Goal: Information Seeking & Learning: Learn about a topic

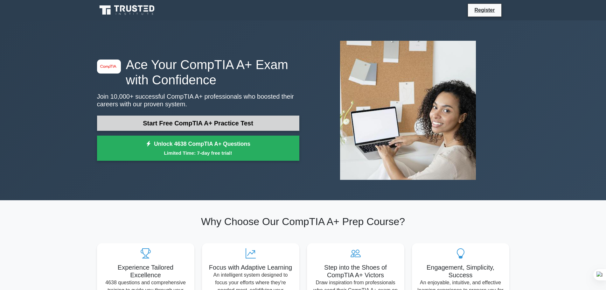
click at [138, 124] on link "Start Free CompTIA A+ Practice Test" at bounding box center [198, 122] width 202 height 15
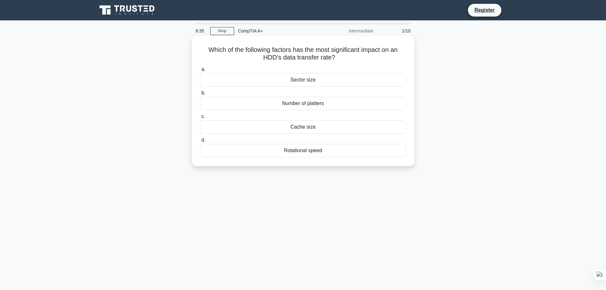
click at [211, 154] on div "Rotational speed" at bounding box center [303, 150] width 206 height 13
click at [200, 142] on input "d. Rotational speed" at bounding box center [200, 140] width 0 height 4
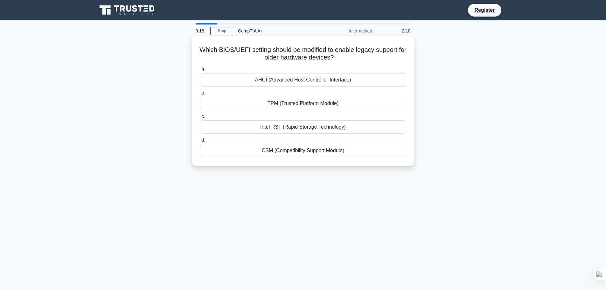
click at [322, 153] on div "CSM (Compatibility Support Module)" at bounding box center [303, 150] width 206 height 13
click at [200, 142] on input "d. CSM (Compatibility Support Module)" at bounding box center [200, 140] width 0 height 4
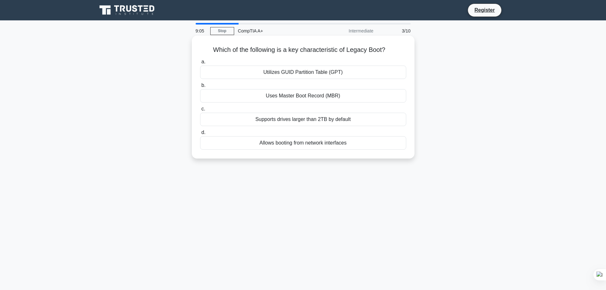
click at [271, 91] on div "Uses Master Boot Record (MBR)" at bounding box center [303, 95] width 206 height 13
click at [200, 87] on input "b. Uses Master Boot Record (MBR)" at bounding box center [200, 85] width 0 height 4
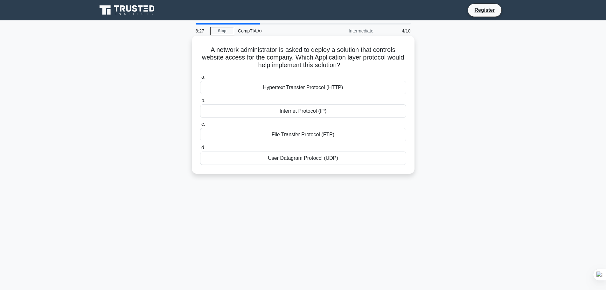
click at [299, 88] on div "Hypertext Transfer Protocol (HTTP)" at bounding box center [303, 87] width 206 height 13
click at [200, 79] on input "a. Hypertext Transfer Protocol (HTTP)" at bounding box center [200, 77] width 0 height 4
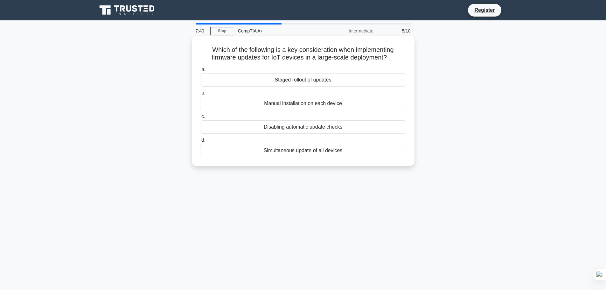
click at [289, 102] on div "Manual installation on each device" at bounding box center [303, 103] width 206 height 13
click at [200, 95] on input "b. Manual installation on each device" at bounding box center [200, 93] width 0 height 4
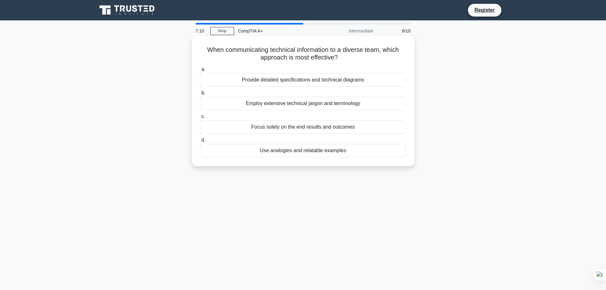
click at [265, 154] on div "Use analogies and relatable examples" at bounding box center [303, 150] width 206 height 13
click at [200, 142] on input "d. Use analogies and relatable examples" at bounding box center [200, 140] width 0 height 4
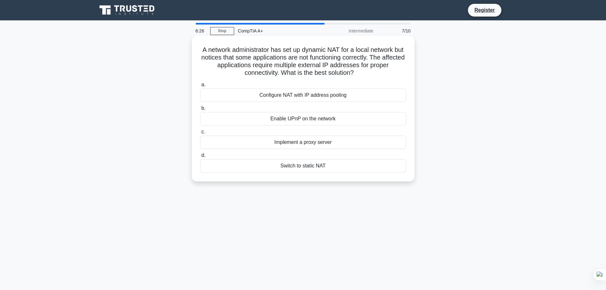
click at [281, 96] on div "Configure NAT with IP address pooling" at bounding box center [303, 94] width 206 height 13
click at [200, 87] on input "a. Configure NAT with IP address pooling" at bounding box center [200, 85] width 0 height 4
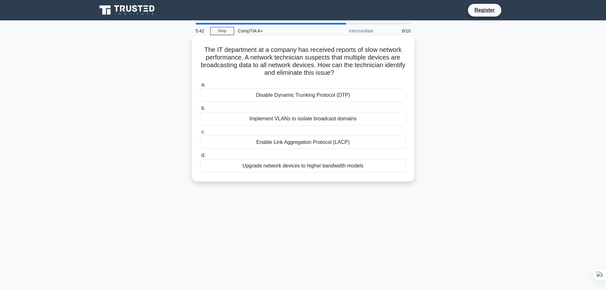
click at [281, 119] on div "Implement VLANs to isolate broadcast domains" at bounding box center [303, 118] width 206 height 13
click at [200, 110] on input "b. Implement VLANs to isolate broadcast domains" at bounding box center [200, 108] width 0 height 4
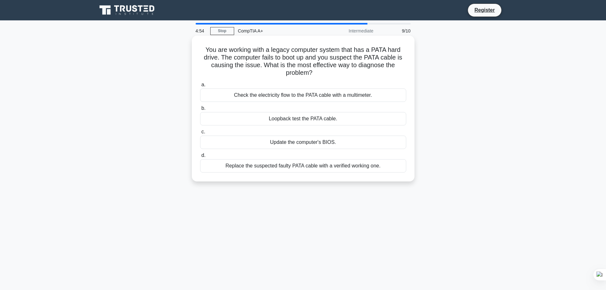
click at [332, 165] on div "Replace the suspected faulty PATA cable with a verified working one." at bounding box center [303, 165] width 206 height 13
click at [200, 157] on input "d. Replace the suspected faulty PATA cable with a verified working one." at bounding box center [200, 155] width 0 height 4
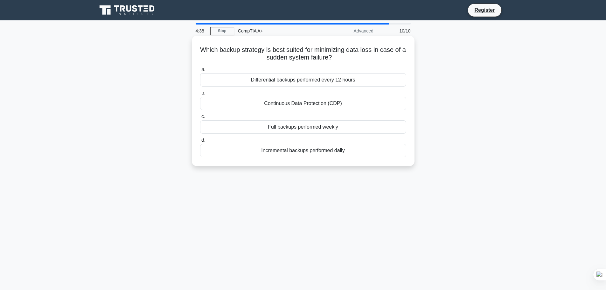
click at [324, 155] on div "Incremental backups performed daily" at bounding box center [303, 150] width 206 height 13
click at [200, 142] on input "d. Incremental backups performed daily" at bounding box center [200, 140] width 0 height 4
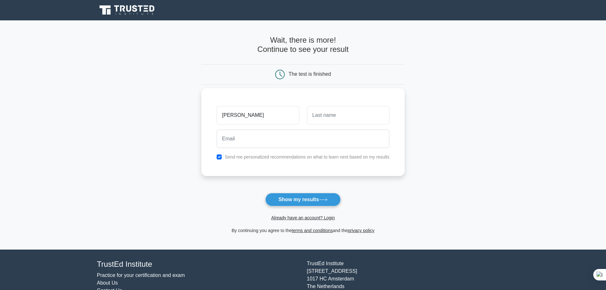
type input "chris"
type input "essoh"
type input "cxessoh@proton.me"
click at [312, 200] on button "Show my results" at bounding box center [302, 199] width 75 height 13
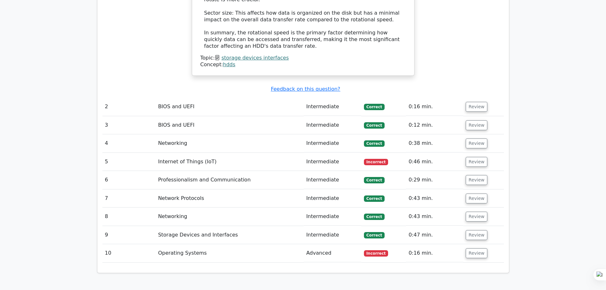
scroll to position [763, 0]
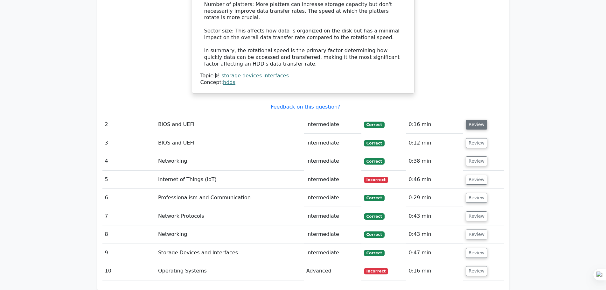
click at [477, 120] on button "Review" at bounding box center [477, 125] width 22 height 10
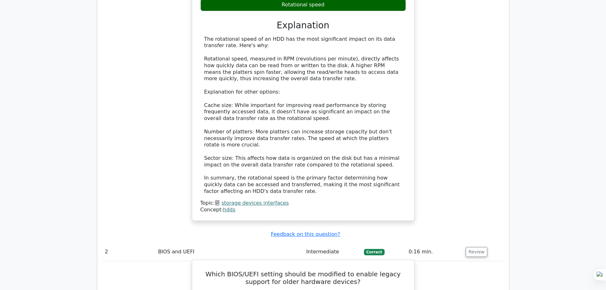
scroll to position [477, 0]
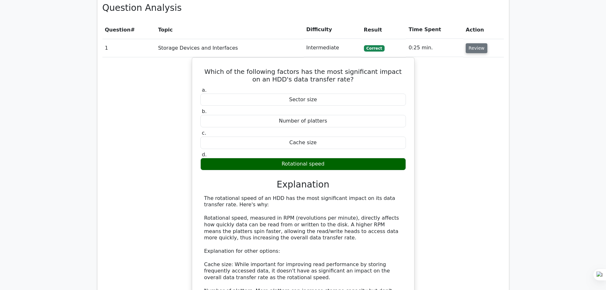
click at [476, 43] on button "Review" at bounding box center [477, 48] width 22 height 10
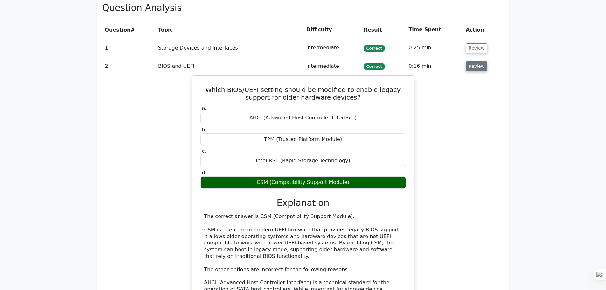
click at [478, 61] on button "Review" at bounding box center [477, 66] width 22 height 10
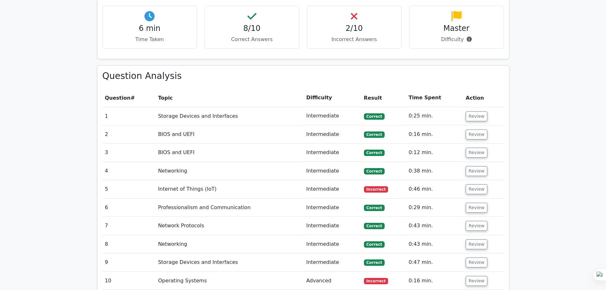
scroll to position [413, 0]
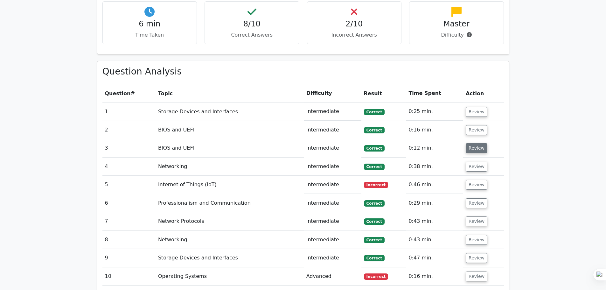
click at [476, 143] on button "Review" at bounding box center [477, 148] width 22 height 10
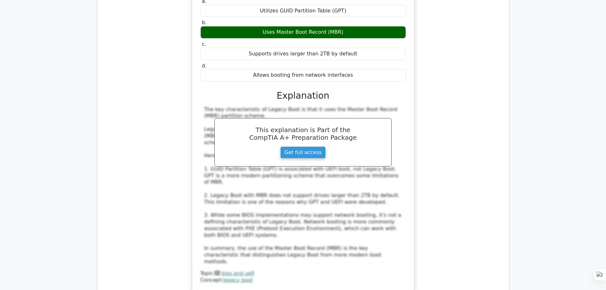
scroll to position [636, 0]
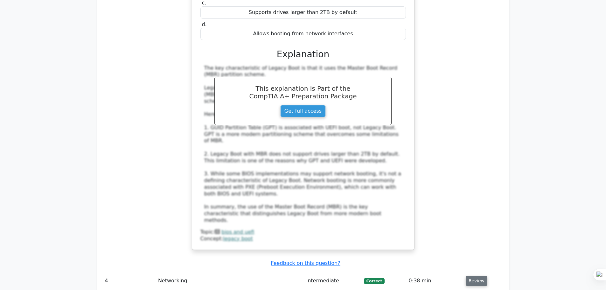
click at [478, 276] on button "Review" at bounding box center [477, 281] width 22 height 10
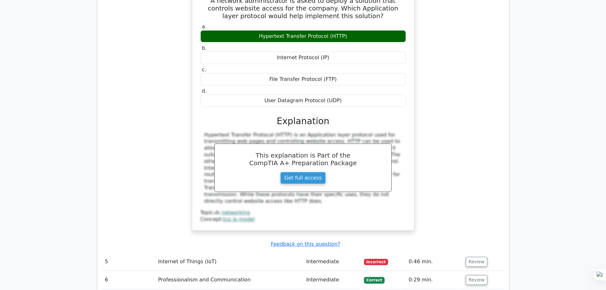
scroll to position [954, 0]
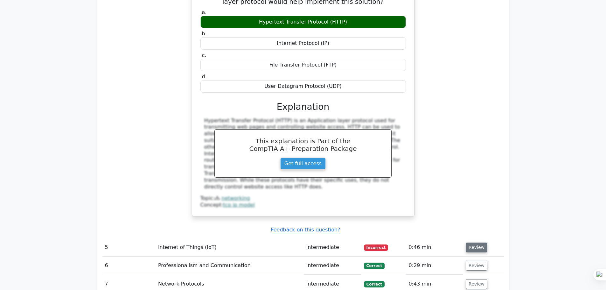
click at [470, 238] on td "Review" at bounding box center [483, 247] width 40 height 18
click at [475, 242] on button "Review" at bounding box center [477, 247] width 22 height 10
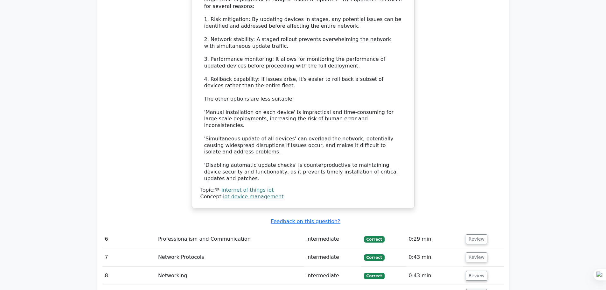
scroll to position [1367, 0]
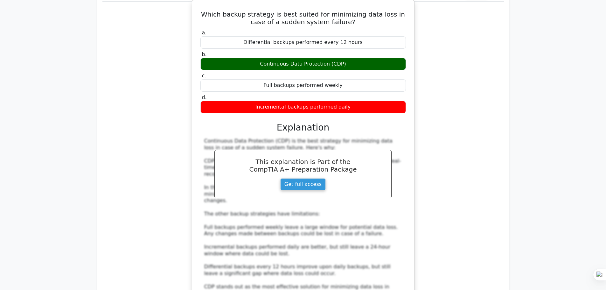
scroll to position [1558, 0]
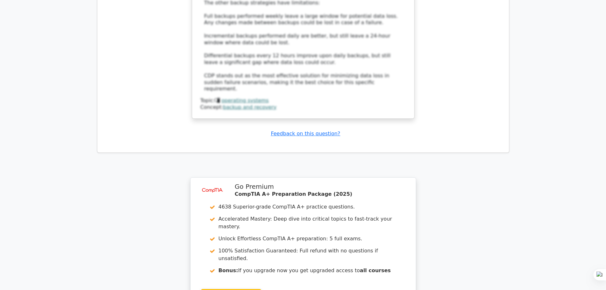
scroll to position [1908, 0]
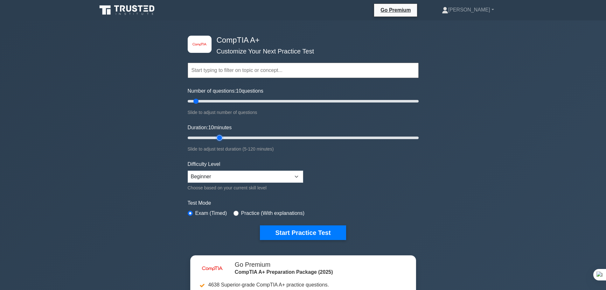
click at [222, 135] on input "Duration: 10 minutes" at bounding box center [303, 138] width 231 height 8
type input "10"
click at [199, 135] on input "Duration: 20 minutes" at bounding box center [303, 138] width 231 height 8
click at [236, 101] on input "Number of questions: 10 questions" at bounding box center [303, 101] width 231 height 8
click at [201, 101] on input "Number of questions: 45 questions" at bounding box center [303, 101] width 231 height 8
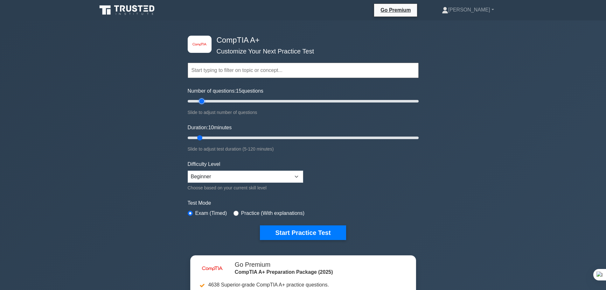
click at [199, 100] on input "Number of questions: 15 questions" at bounding box center [303, 101] width 231 height 8
type input "10"
click at [198, 100] on input "Number of questions: 10 questions" at bounding box center [303, 101] width 231 height 8
click at [236, 176] on select "Beginner Intermediate Expert" at bounding box center [245, 176] width 115 height 12
select select "expert"
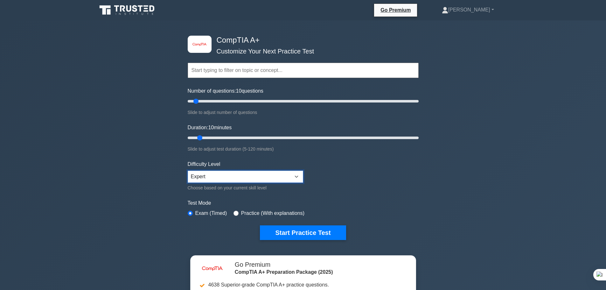
click at [188, 170] on select "Beginner Intermediate Expert" at bounding box center [245, 176] width 115 height 12
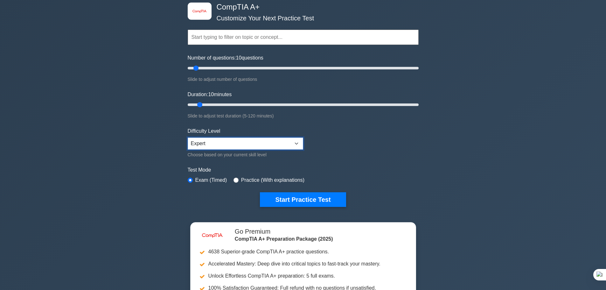
scroll to position [64, 0]
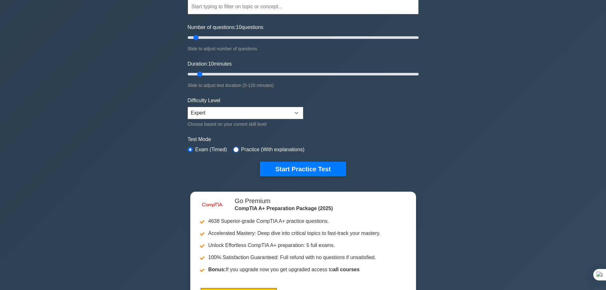
click at [233, 150] on input "radio" at bounding box center [235, 149] width 5 height 5
radio input "true"
click at [269, 168] on button "Start Practice Test" at bounding box center [303, 169] width 86 height 15
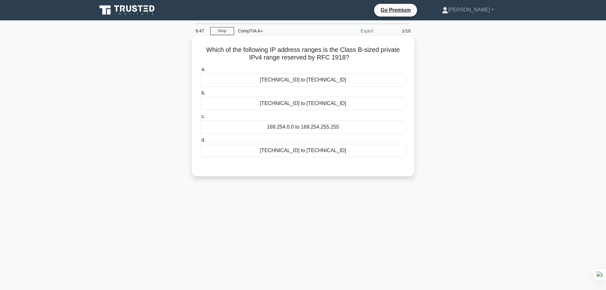
click at [283, 81] on div "172.16.0.0 to 172.31.255.255" at bounding box center [303, 79] width 206 height 13
click at [200, 72] on input "a. 172.16.0.0 to 172.31.255.255" at bounding box center [200, 69] width 0 height 4
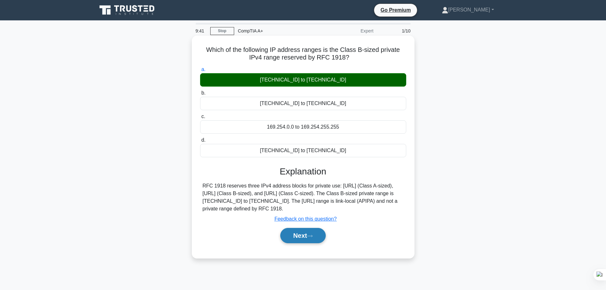
click at [294, 236] on button "Next" at bounding box center [302, 235] width 45 height 15
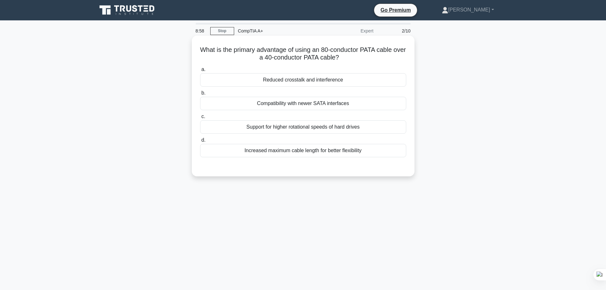
click at [285, 84] on div "Reduced crosstalk and interference" at bounding box center [303, 79] width 206 height 13
click at [200, 72] on input "a. Reduced crosstalk and interference" at bounding box center [200, 69] width 0 height 4
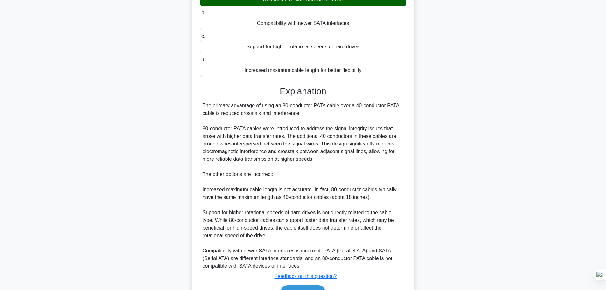
scroll to position [118, 0]
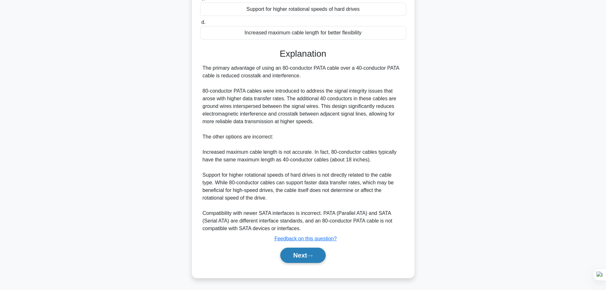
click at [290, 260] on button "Next" at bounding box center [302, 254] width 45 height 15
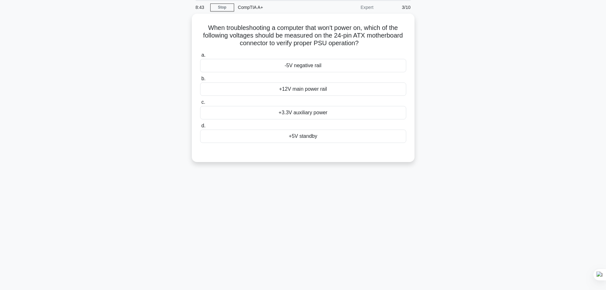
scroll to position [22, 0]
click at [314, 73] on div "a. -5V negative rail b. +12V main power rail c. d." at bounding box center [303, 97] width 214 height 94
click at [305, 68] on div "-5V negative rail" at bounding box center [303, 65] width 206 height 13
click at [200, 57] on input "a. -5V negative rail" at bounding box center [200, 55] width 0 height 4
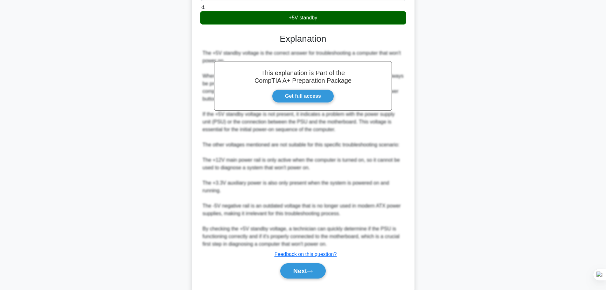
scroll to position [157, 0]
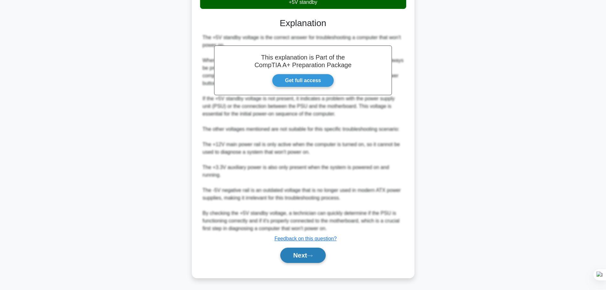
click at [289, 254] on button "Next" at bounding box center [302, 254] width 45 height 15
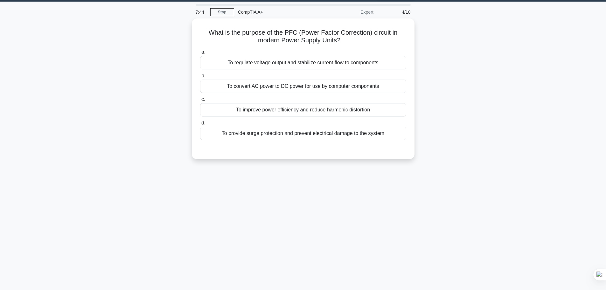
scroll to position [0, 0]
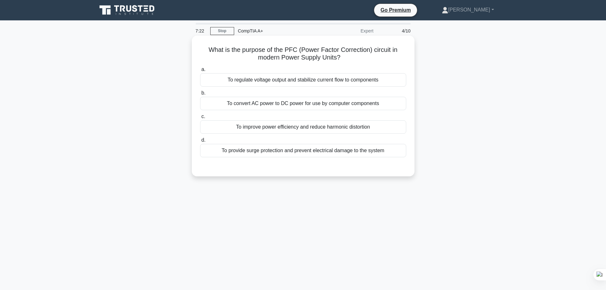
click at [265, 103] on div "To convert AC power to DC power for use by computer components" at bounding box center [303, 103] width 206 height 13
click at [200, 95] on input "b. To convert AC power to DC power for use by computer components" at bounding box center [200, 93] width 0 height 4
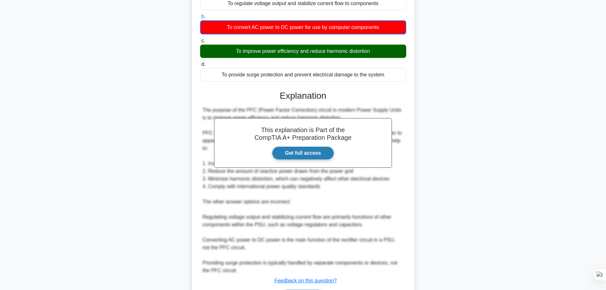
scroll to position [119, 0]
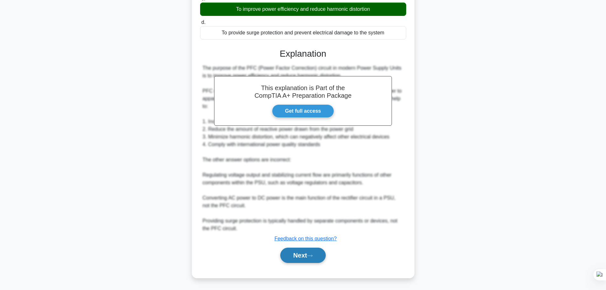
click at [317, 257] on button "Next" at bounding box center [302, 254] width 45 height 15
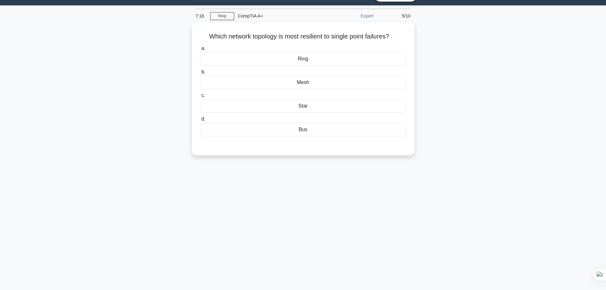
scroll to position [0, 0]
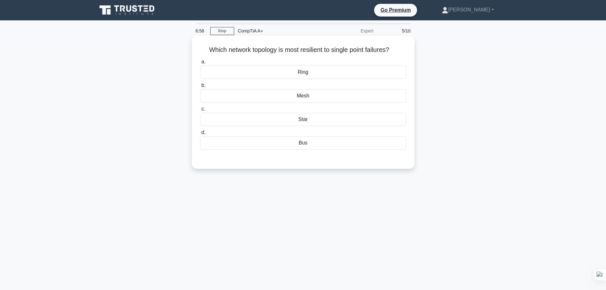
click at [285, 98] on div "Mesh" at bounding box center [303, 95] width 206 height 13
click at [200, 87] on input "b. Mesh" at bounding box center [200, 85] width 0 height 4
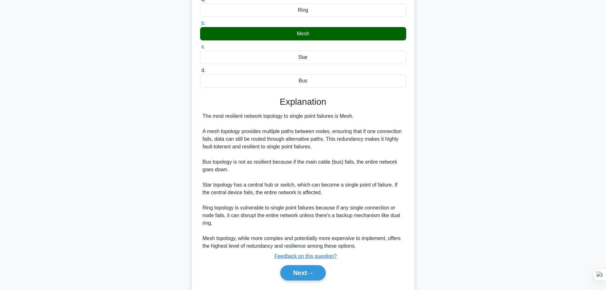
scroll to position [80, 0]
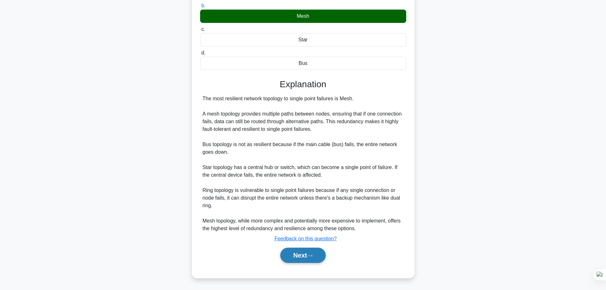
click at [300, 255] on button "Next" at bounding box center [302, 254] width 45 height 15
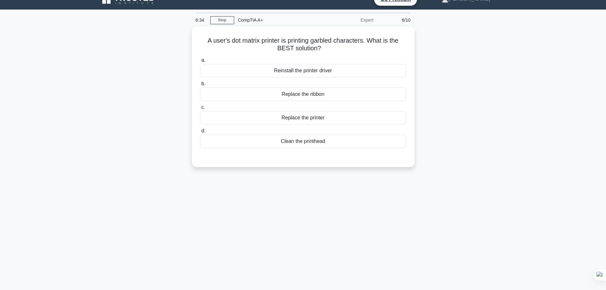
scroll to position [0, 0]
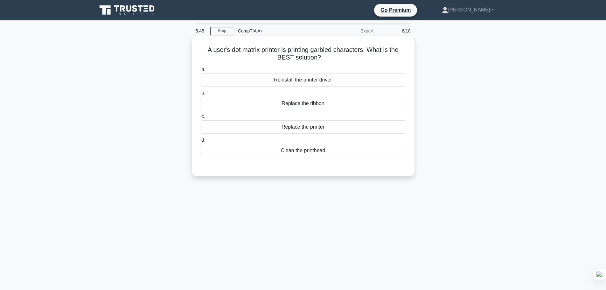
click at [284, 107] on div "Replace the ribbon" at bounding box center [303, 103] width 206 height 13
click at [200, 95] on input "b. Replace the ribbon" at bounding box center [200, 93] width 0 height 4
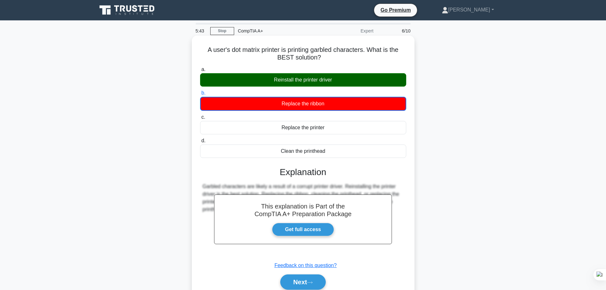
click at [290, 83] on div "Reinstall the printer driver" at bounding box center [303, 79] width 206 height 13
click at [200, 72] on input "a. Reinstall the printer driver" at bounding box center [200, 69] width 0 height 4
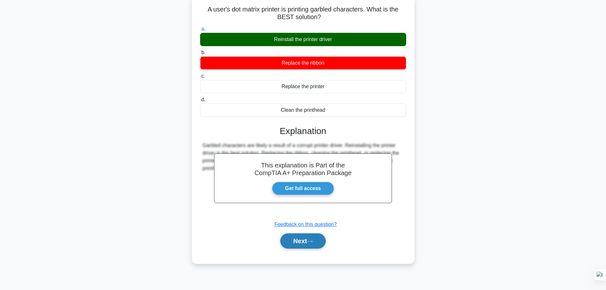
scroll to position [54, 0]
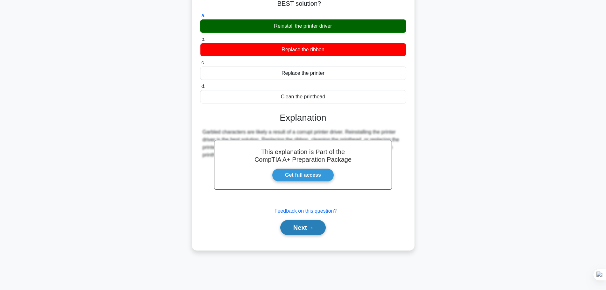
click at [298, 231] on button "Next" at bounding box center [302, 227] width 45 height 15
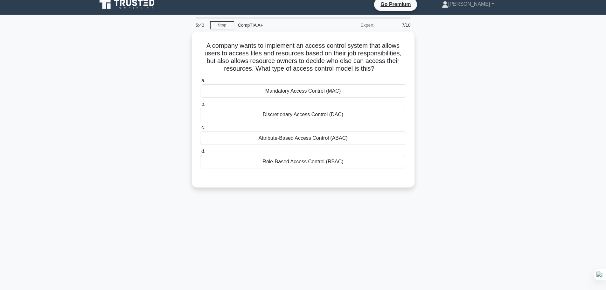
scroll to position [0, 0]
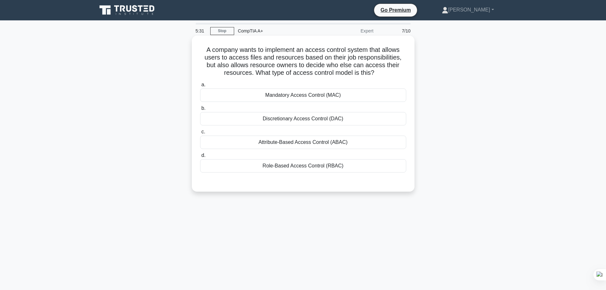
click at [298, 167] on div "Role-Based Access Control (RBAC)" at bounding box center [303, 165] width 206 height 13
click at [200, 157] on input "d. Role-Based Access Control (RBAC)" at bounding box center [200, 155] width 0 height 4
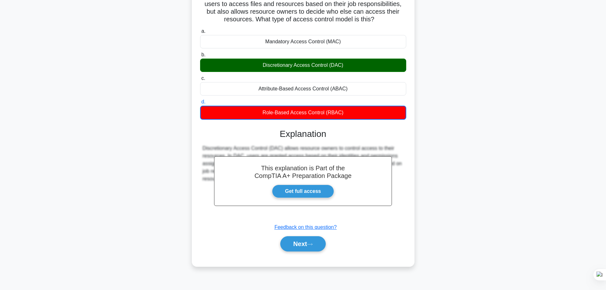
scroll to position [54, 0]
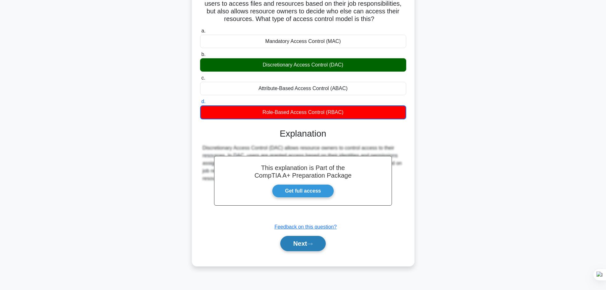
click at [312, 245] on icon at bounding box center [310, 243] width 6 height 3
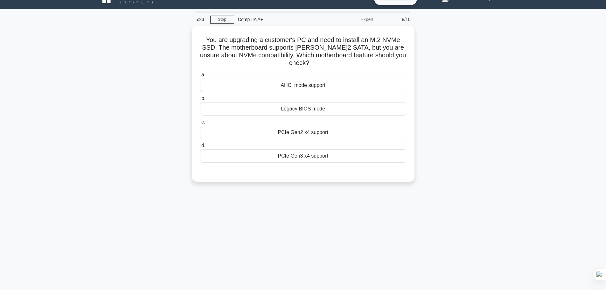
scroll to position [0, 0]
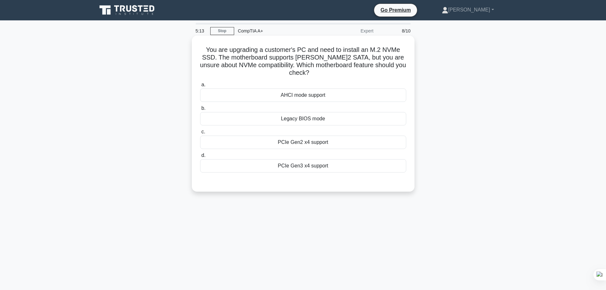
click at [324, 137] on div "PCIe Gen2 x4 support" at bounding box center [303, 141] width 206 height 13
click at [200, 134] on input "c. PCIe Gen2 x4 support" at bounding box center [200, 132] width 0 height 4
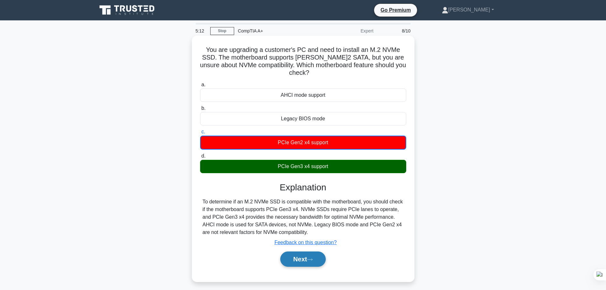
click at [306, 251] on button "Next" at bounding box center [302, 258] width 45 height 15
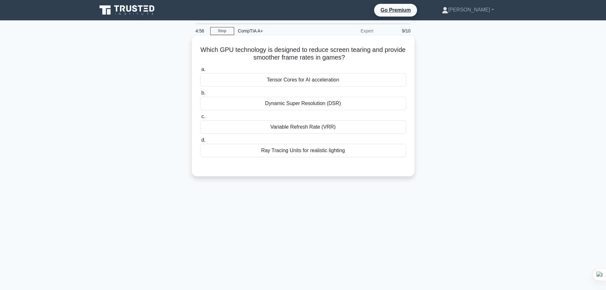
click at [309, 125] on div "Variable Refresh Rate (VRR)" at bounding box center [303, 126] width 206 height 13
click at [200, 119] on input "c. Variable Refresh Rate (VRR)" at bounding box center [200, 116] width 0 height 4
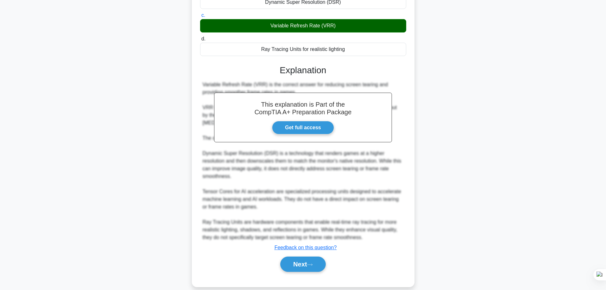
scroll to position [110, 0]
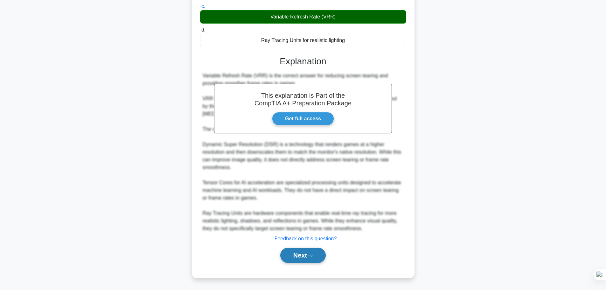
click at [294, 256] on button "Next" at bounding box center [302, 254] width 45 height 15
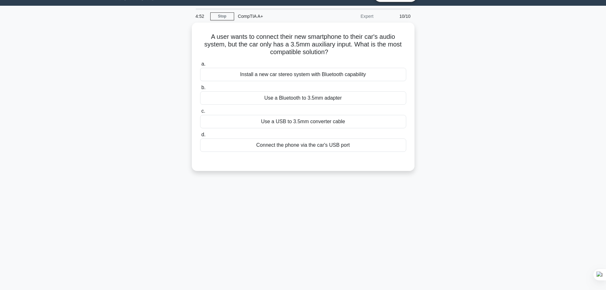
scroll to position [0, 0]
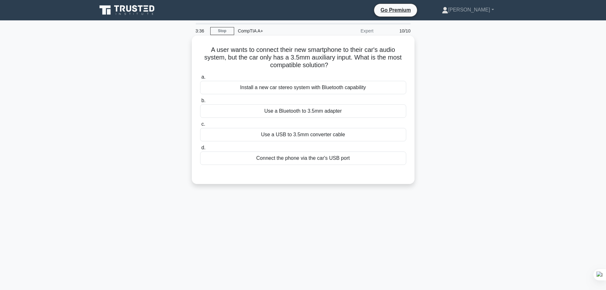
click at [282, 116] on div "Use a Bluetooth to 3.5mm adapter" at bounding box center [303, 110] width 206 height 13
click at [200, 103] on input "b. Use a Bluetooth to 3.5mm adapter" at bounding box center [200, 101] width 0 height 4
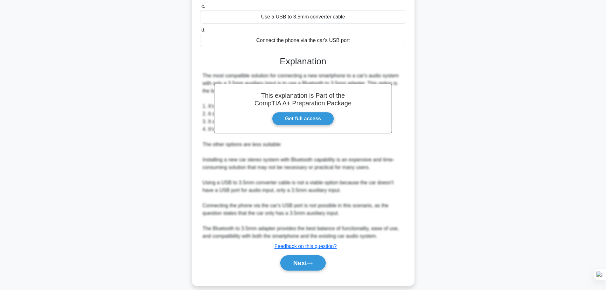
scroll to position [126, 0]
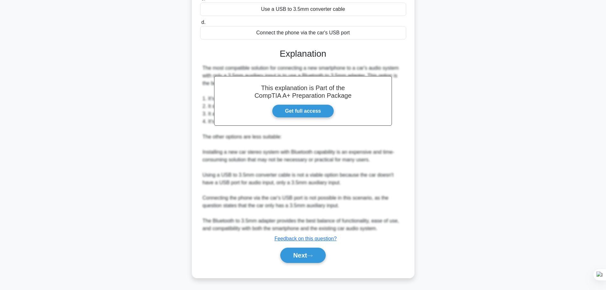
click at [285, 263] on div "Next" at bounding box center [303, 255] width 206 height 20
click at [291, 255] on button "Next" at bounding box center [302, 254] width 45 height 15
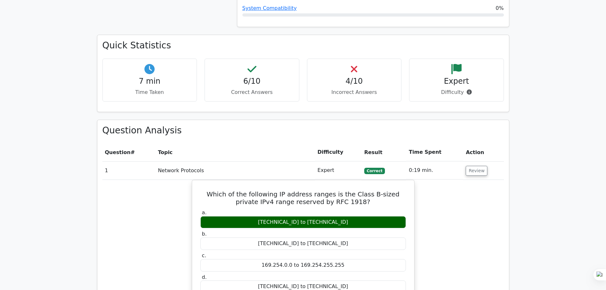
scroll to position [382, 0]
